Goal: Answer question/provide support

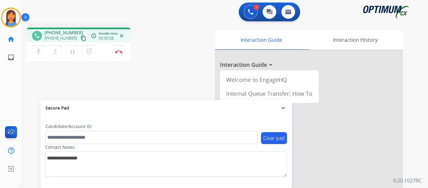
click at [81, 40] on mat-icon "content_copy" at bounding box center [84, 38] width 6 height 6
click at [173, 52] on div "phone [PHONE_NUMBER] [PHONE_NUMBER] content_copy access_time Call metrics Queue…" at bounding box center [104, 45] width 155 height 35
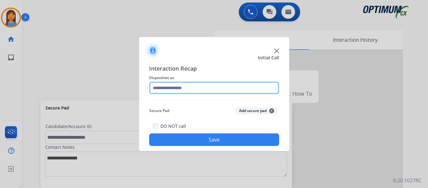
click at [167, 89] on input "text" at bounding box center [214, 88] width 130 height 13
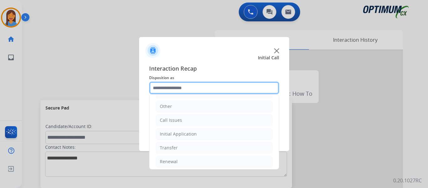
scroll to position [43, 0]
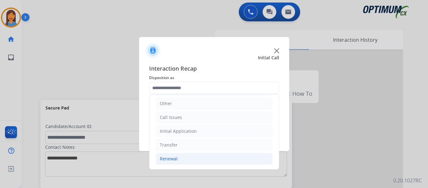
click at [171, 157] on div "Renewal" at bounding box center [169, 159] width 18 height 6
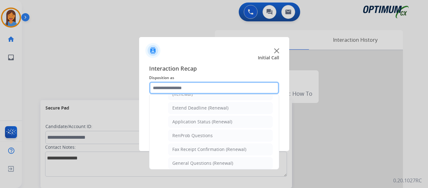
scroll to position [137, 0]
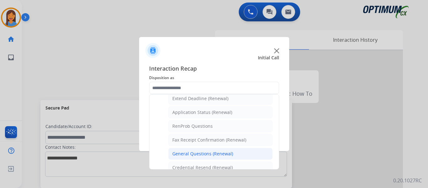
click at [203, 155] on div "General Questions (Renewal)" at bounding box center [203, 154] width 61 height 6
type input "**********"
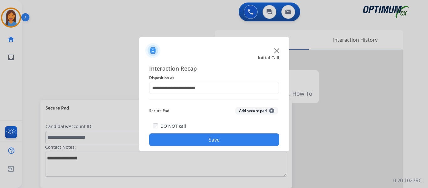
click at [205, 141] on button "Save" at bounding box center [214, 139] width 130 height 13
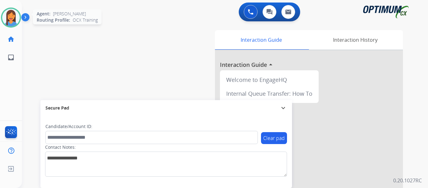
click at [8, 15] on img at bounding box center [11, 18] width 18 height 18
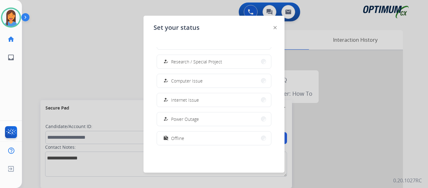
scroll to position [157, 0]
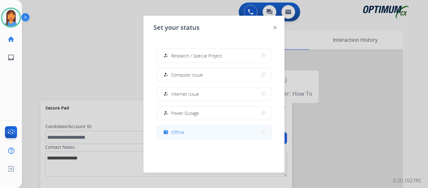
click at [191, 134] on button "work_off Offline" at bounding box center [214, 131] width 114 height 13
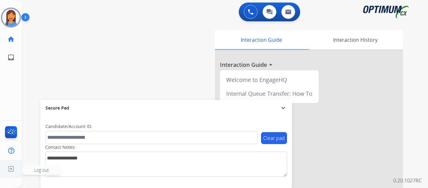
click at [12, 168] on img at bounding box center [10, 169] width 11 height 12
